Goal: Navigation & Orientation: Find specific page/section

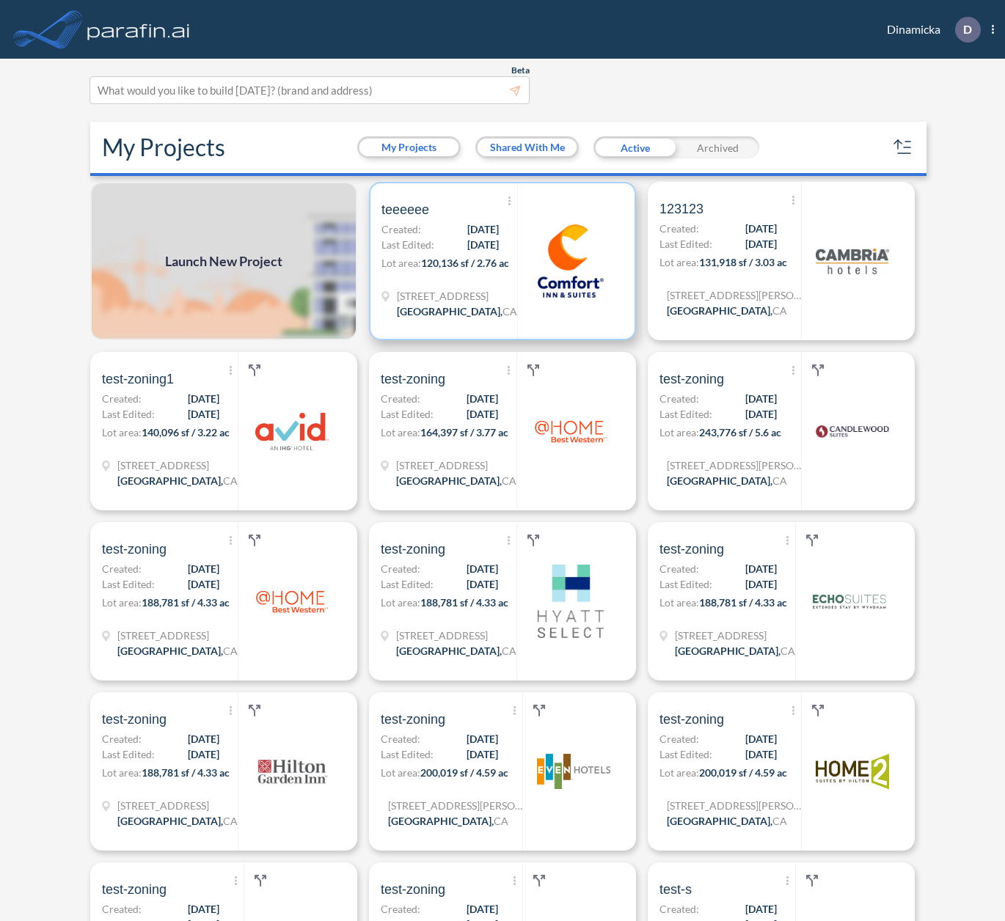
click at [467, 241] on span "[DATE]" at bounding box center [483, 244] width 32 height 15
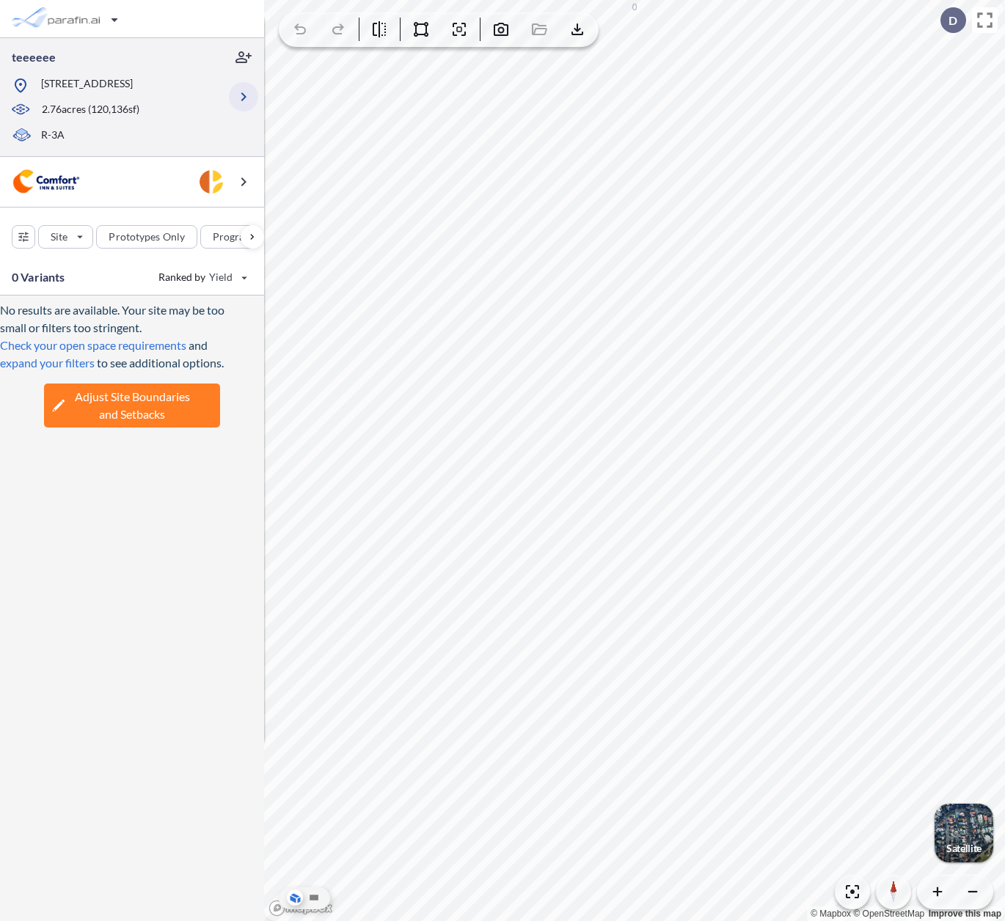
click at [241, 93] on icon "button" at bounding box center [244, 97] width 18 height 18
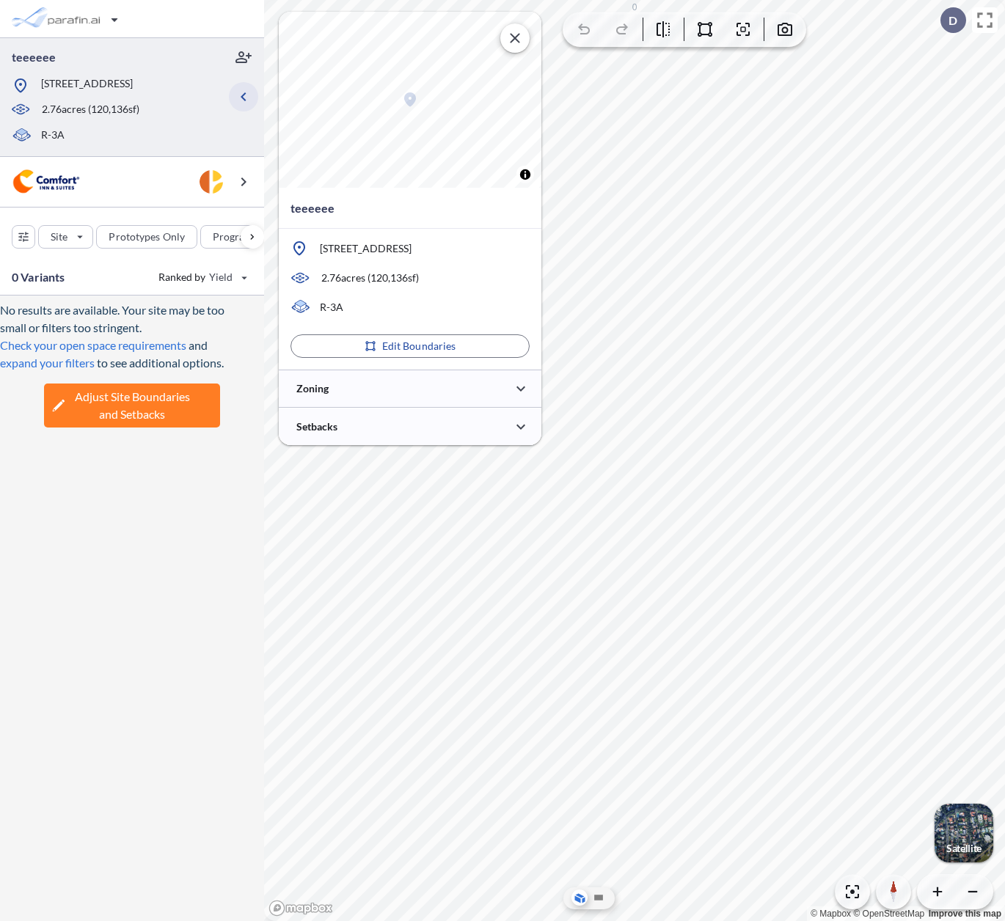
type input "*****"
click at [374, 379] on div at bounding box center [410, 388] width 263 height 37
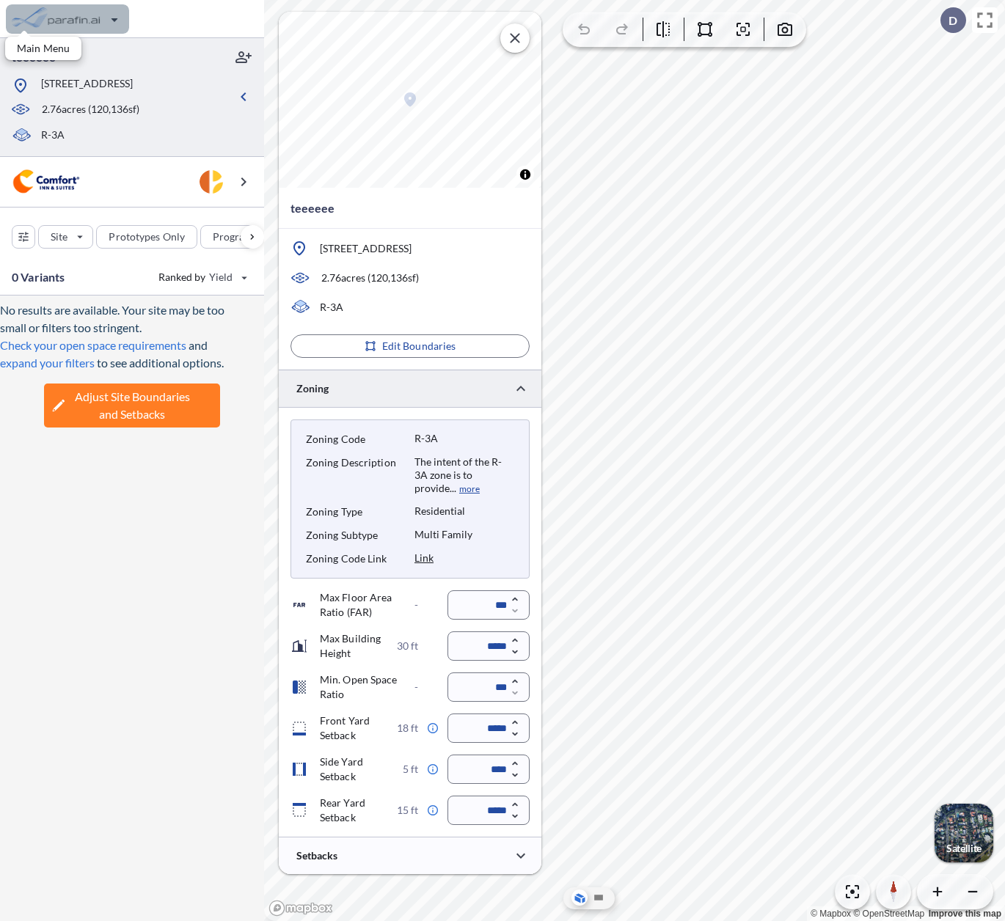
click at [104, 15] on div "button" at bounding box center [67, 18] width 123 height 29
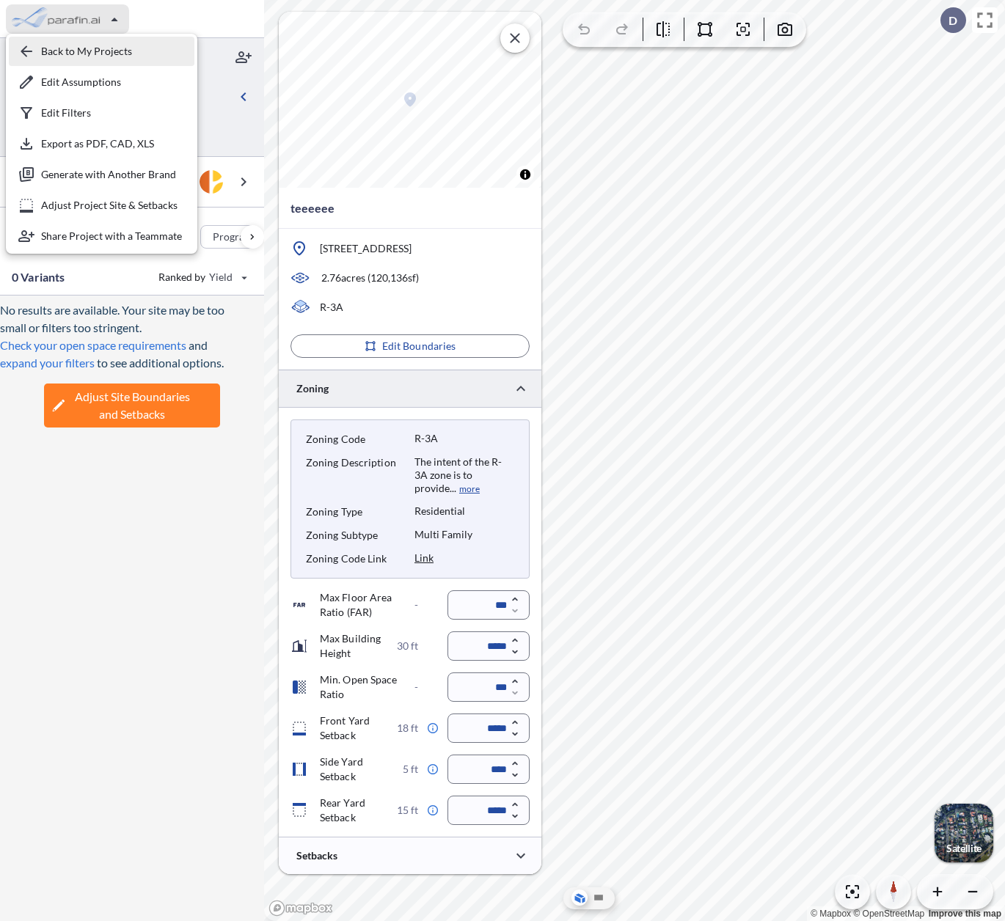
click at [101, 47] on div "button" at bounding box center [102, 51] width 186 height 29
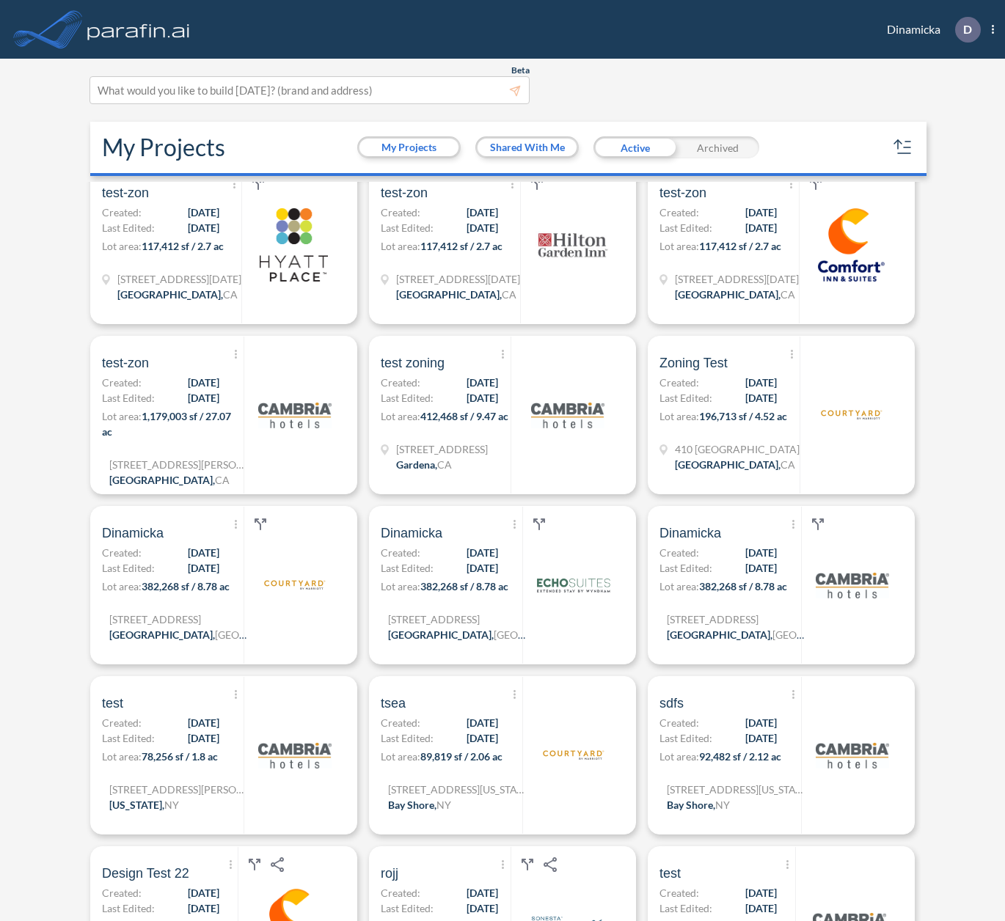
scroll to position [1742, 0]
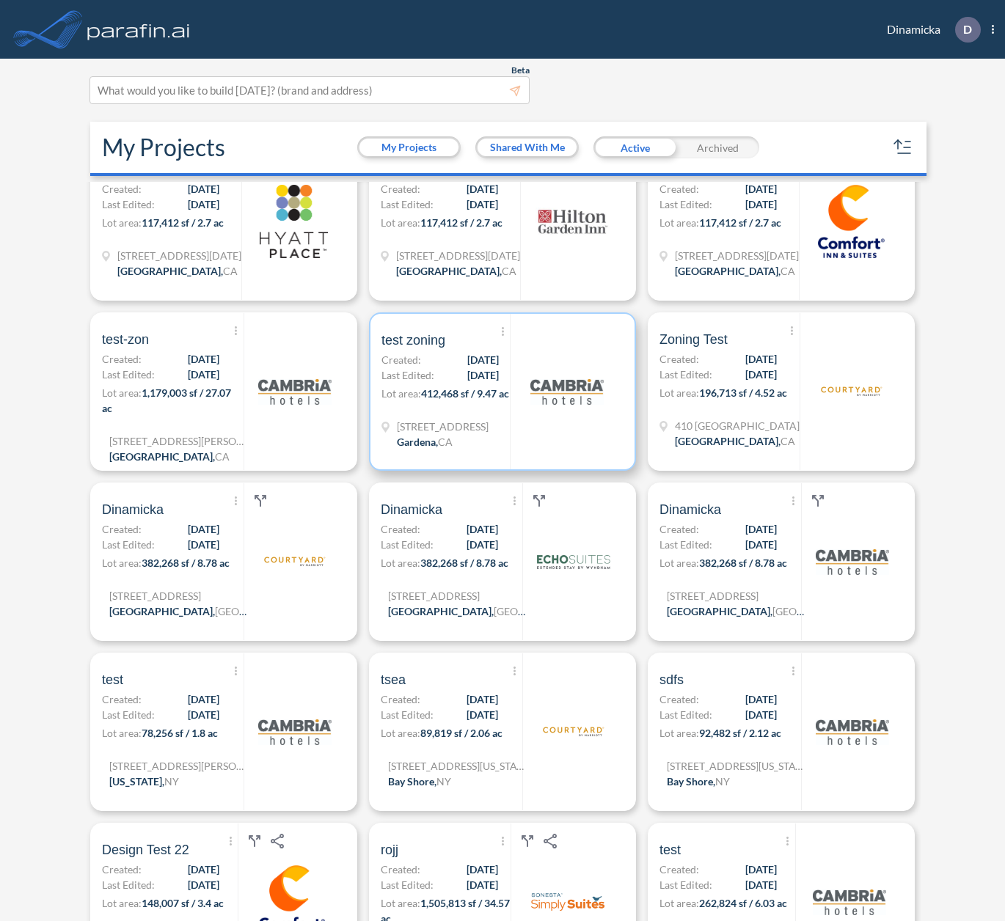
click at [494, 392] on span "412,468 sf / 9.47 ac" at bounding box center [465, 393] width 88 height 12
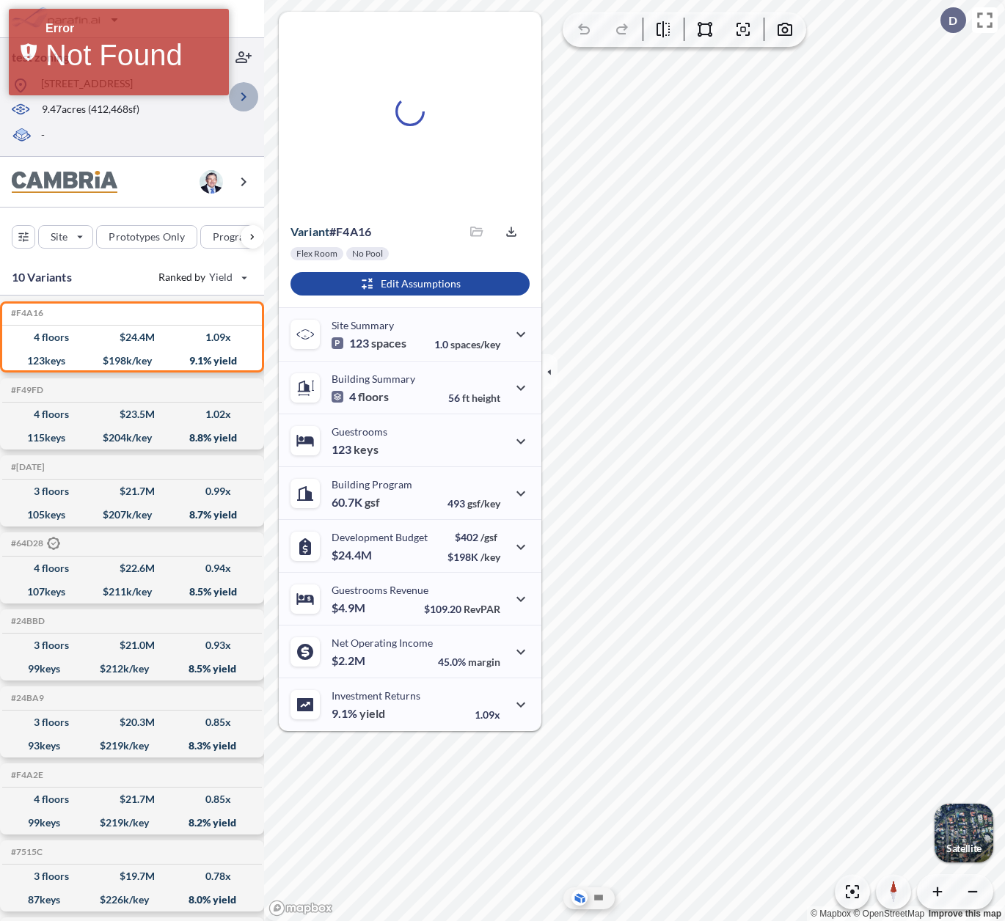
click at [249, 102] on icon "button" at bounding box center [244, 97] width 18 height 18
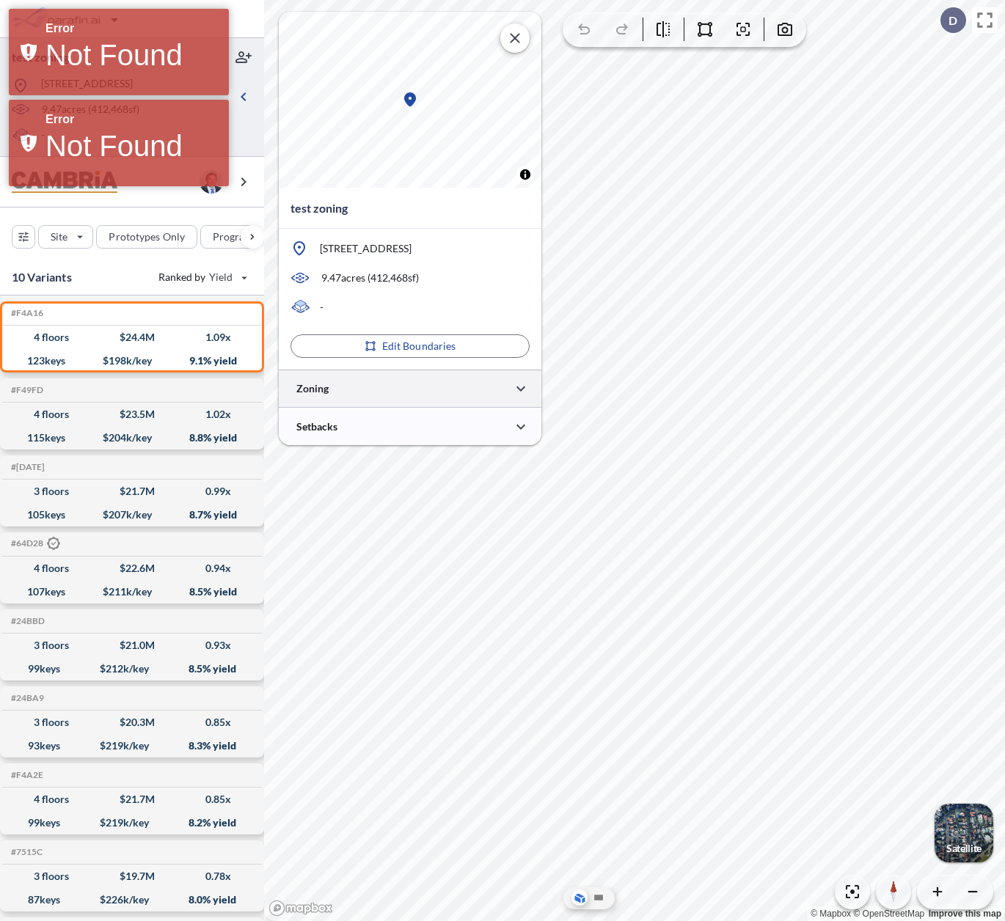
click at [406, 390] on div at bounding box center [410, 388] width 263 height 37
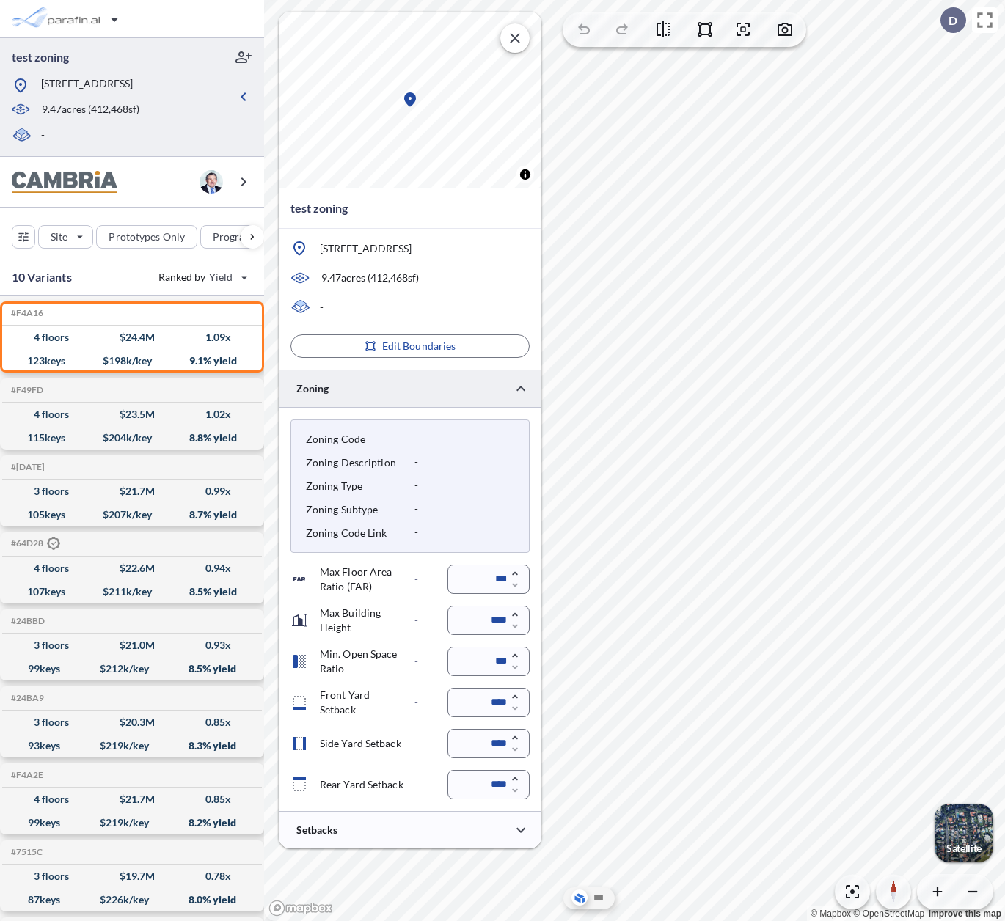
click at [67, 13] on icon "button" at bounding box center [77, 18] width 58 height 35
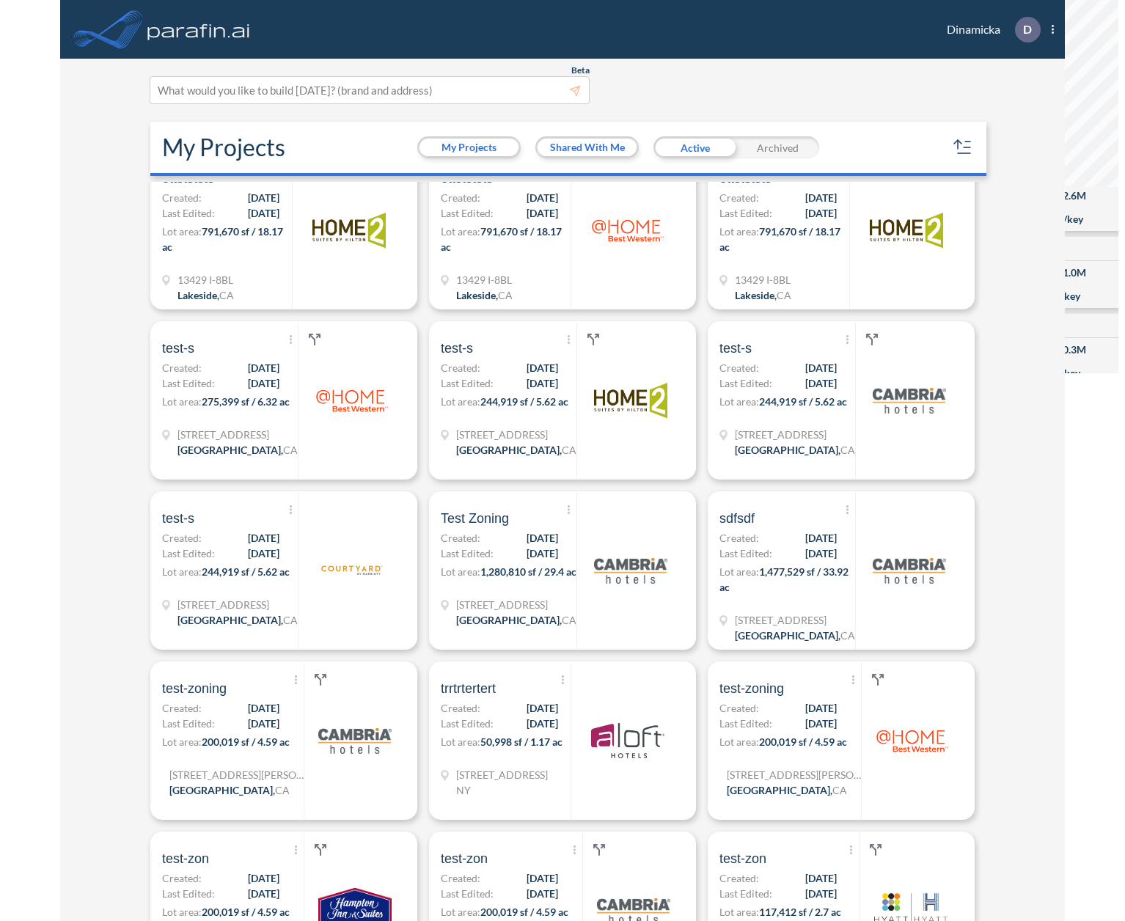
scroll to position [883, 0]
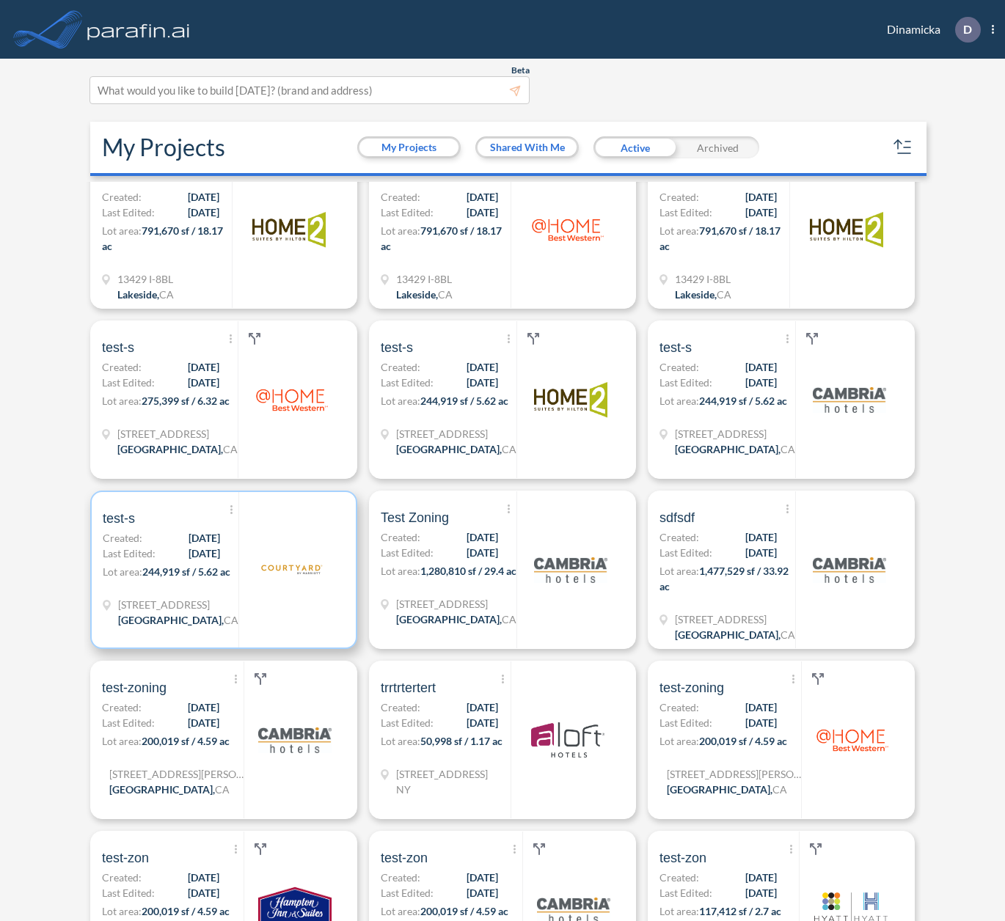
click at [119, 553] on span "Last Edited:" at bounding box center [129, 553] width 53 height 15
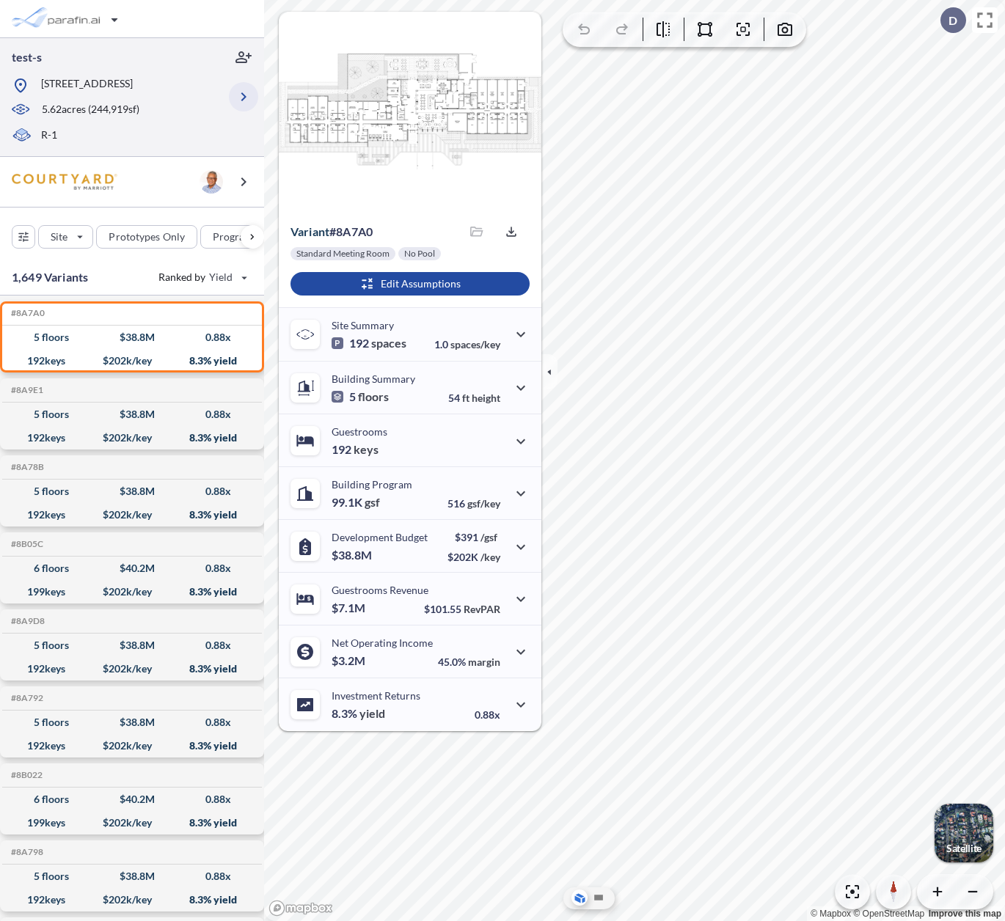
click at [242, 101] on icon "button" at bounding box center [243, 96] width 5 height 9
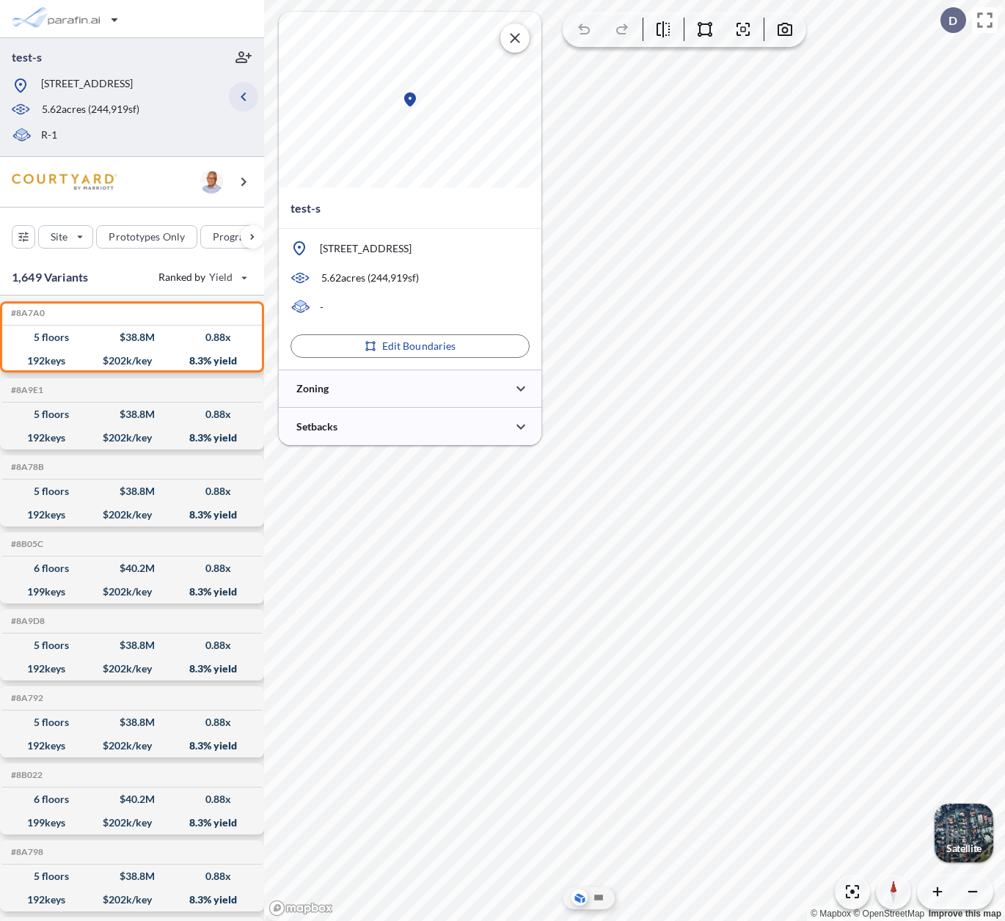
type input "***"
type input "*****"
click at [376, 384] on div at bounding box center [410, 388] width 263 height 37
